Goal: Use online tool/utility: Use online tool/utility

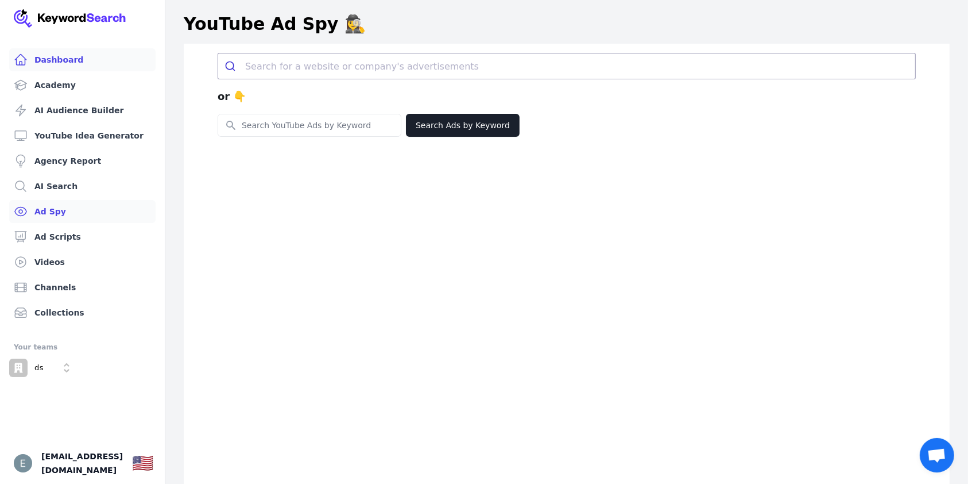
click at [88, 67] on link "Dashboard" at bounding box center [82, 59] width 146 height 23
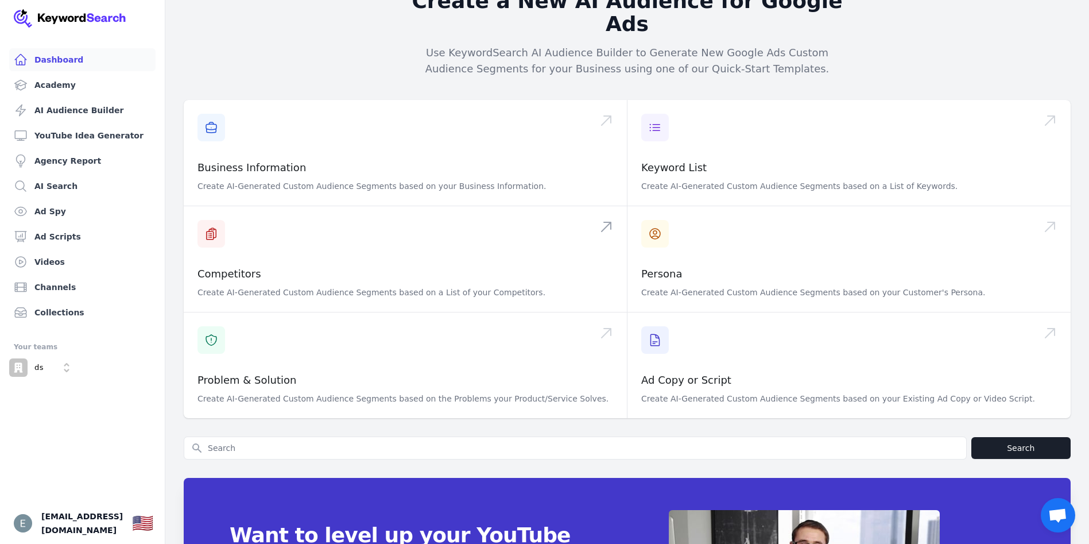
scroll to position [172, 0]
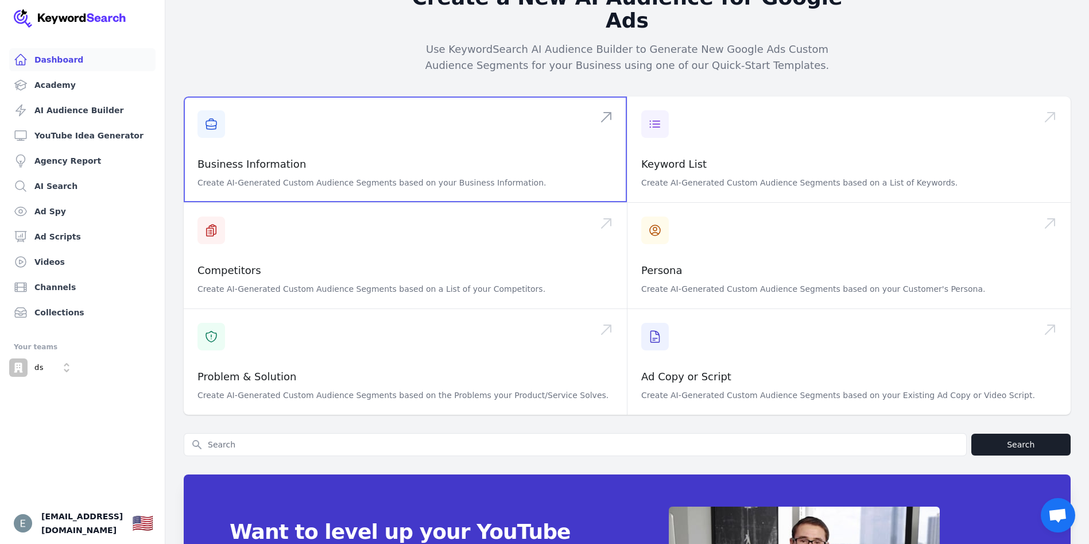
click at [289, 130] on span at bounding box center [405, 149] width 443 height 106
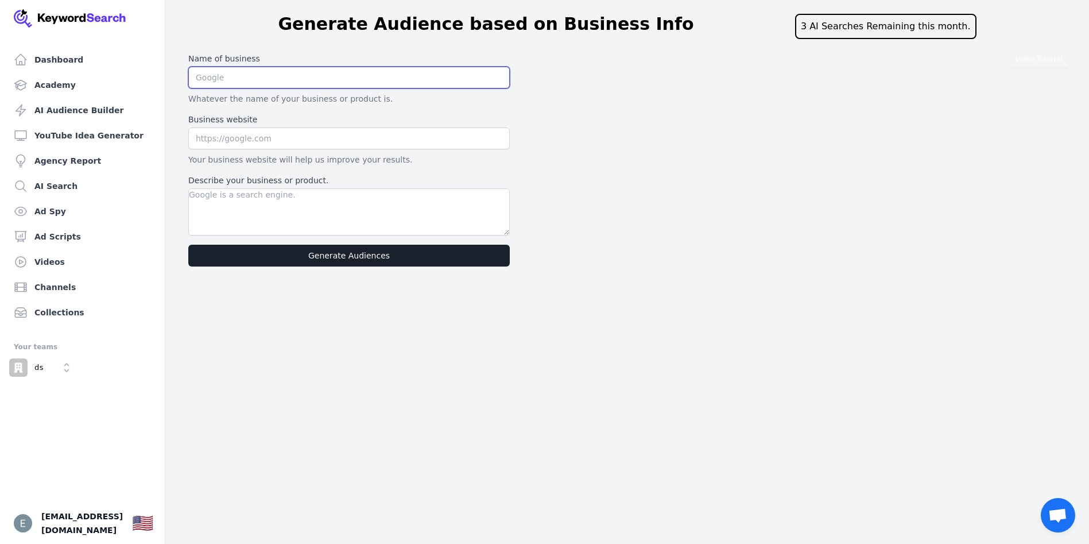
click at [284, 75] on input "text" at bounding box center [349, 78] width 322 height 22
type input "Hypgrow LLC"
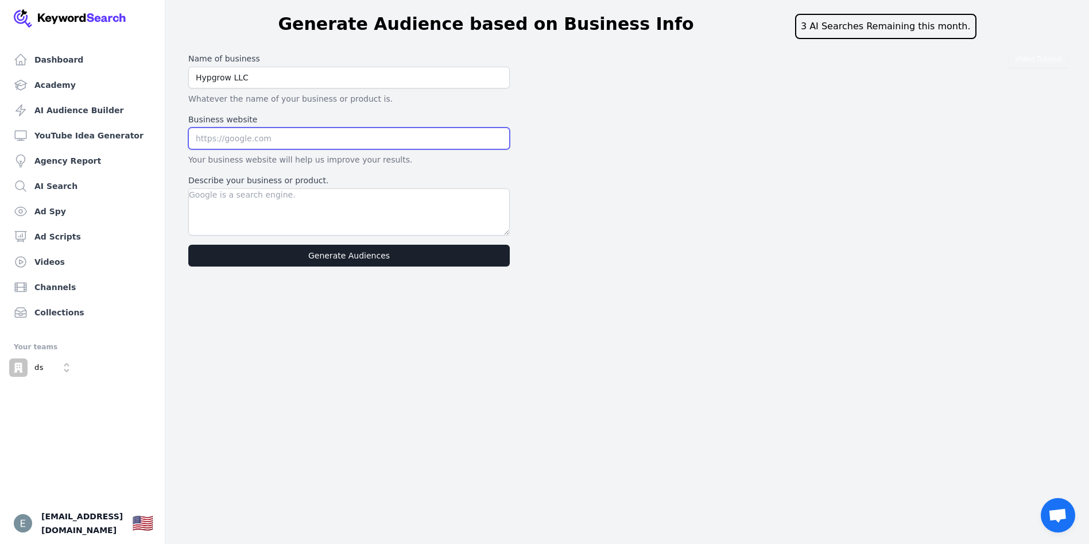
click at [243, 140] on input "text" at bounding box center [349, 138] width 322 height 22
click at [238, 140] on input "https://hni.hypgrow.com" at bounding box center [349, 138] width 322 height 22
type input "[URL][DOMAIN_NAME]"
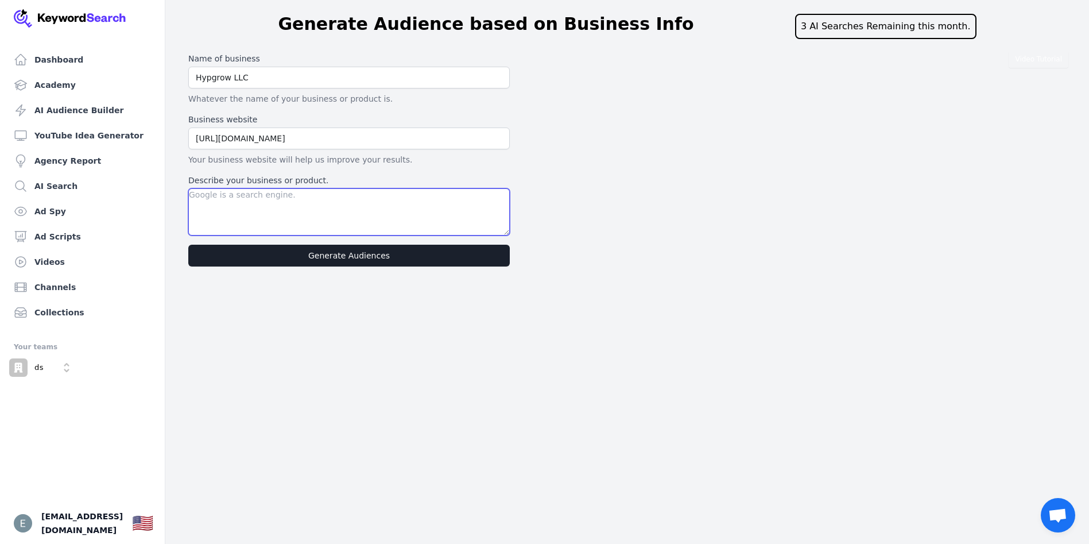
click at [300, 210] on textarea "Describe your business or product." at bounding box center [349, 211] width 322 height 47
type textarea "Hypgrow helps financial advisors, wealth managers acquire HNI Clients with Goog…"
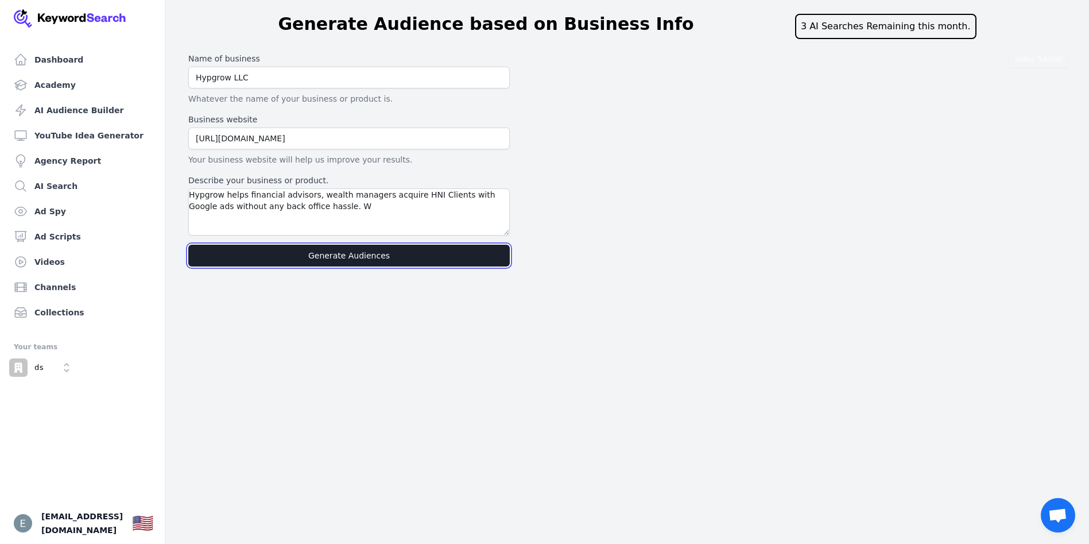
click at [362, 256] on button "Generate Audiences" at bounding box center [349, 256] width 322 height 22
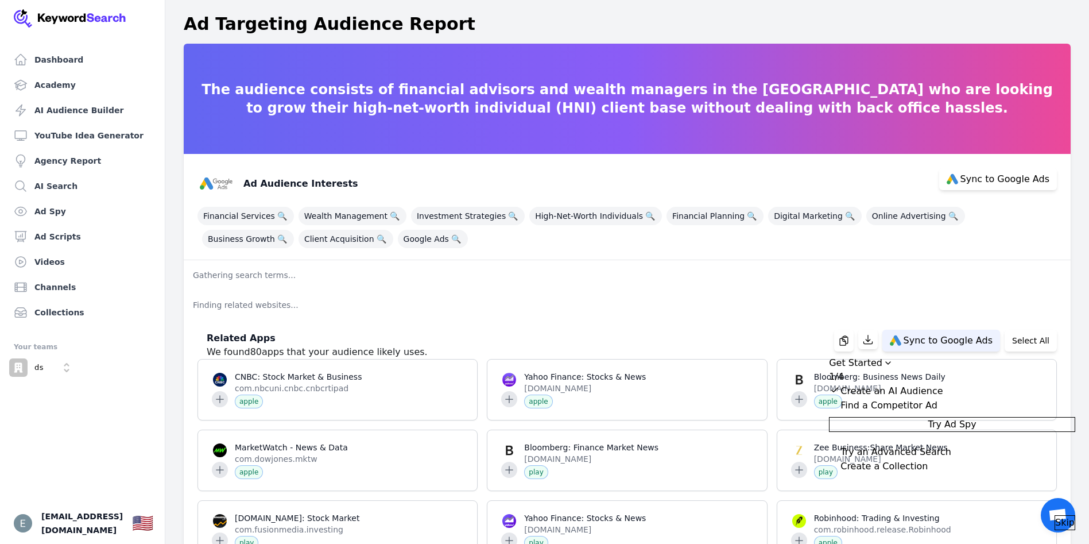
click at [968, 356] on div "Get Started" at bounding box center [952, 363] width 246 height 14
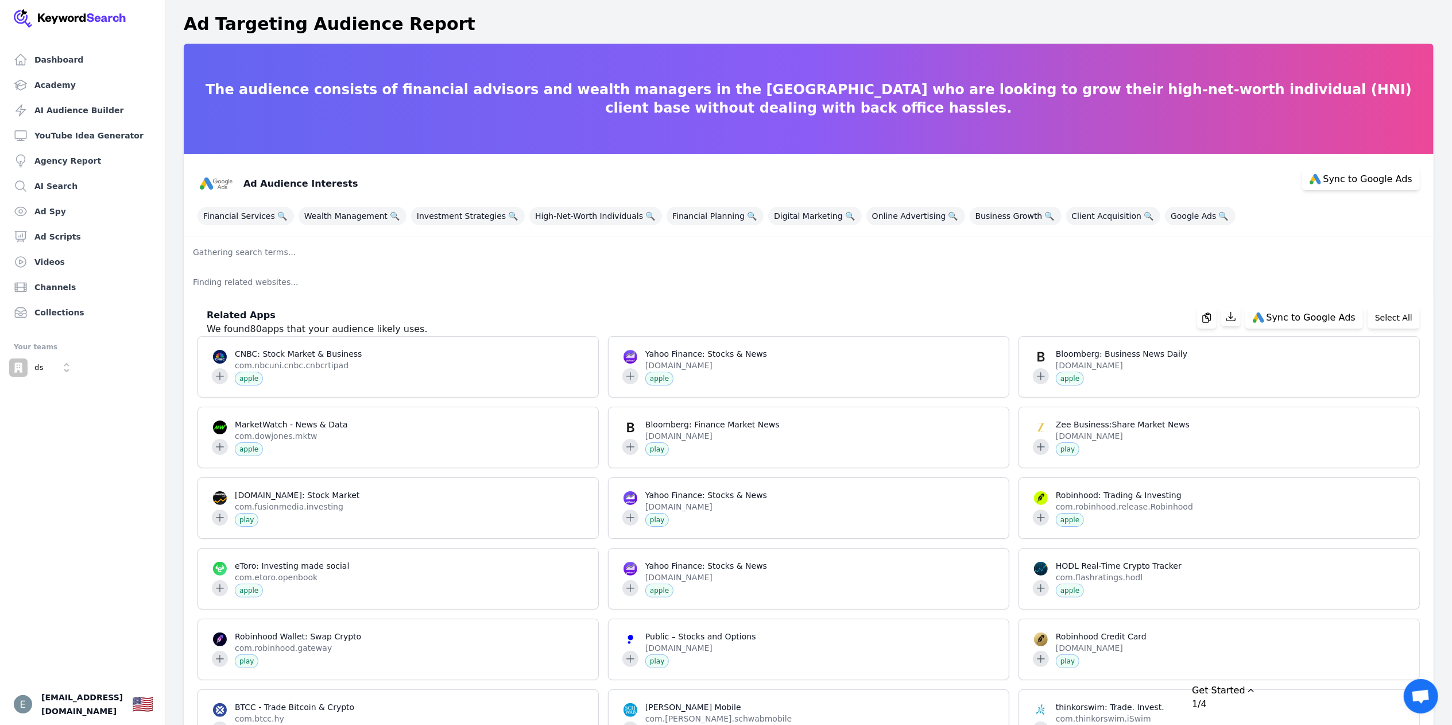
click at [246, 245] on p "Gathering search terms..." at bounding box center [809, 252] width 1250 height 30
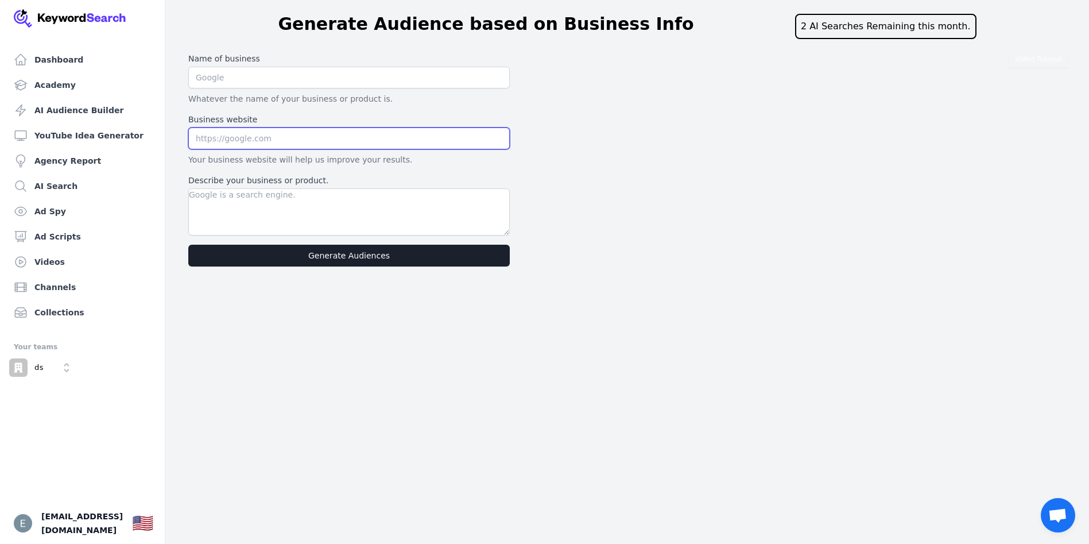
click at [324, 130] on input "text" at bounding box center [349, 138] width 322 height 22
type input "[URL][DOMAIN_NAME]"
click at [243, 88] on div "Name of business Whatever the name of your business or product is." at bounding box center [349, 79] width 322 height 52
click at [247, 82] on input "text" at bounding box center [349, 78] width 322 height 22
type input "Hypgrow LLC"
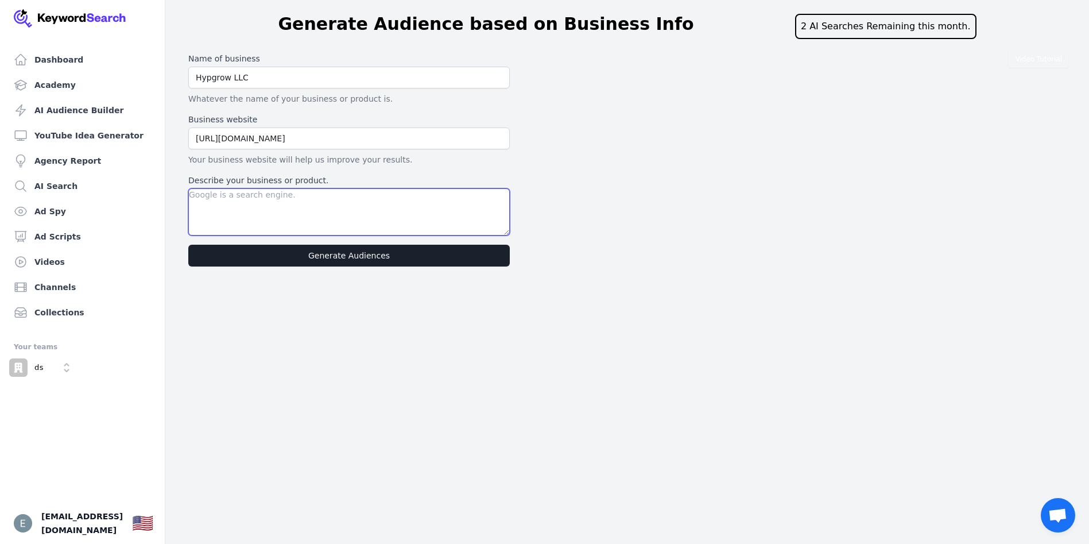
click at [264, 203] on textarea "Describe your business or product." at bounding box center [349, 211] width 322 height 47
